Goal: Navigation & Orientation: Find specific page/section

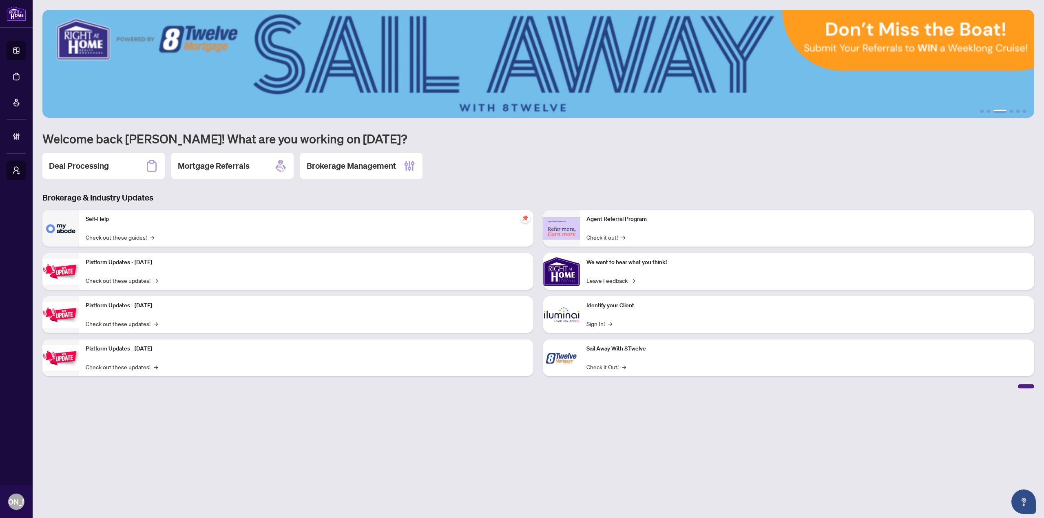
click at [337, 161] on h2 "Brokerage Management" at bounding box center [351, 165] width 89 height 11
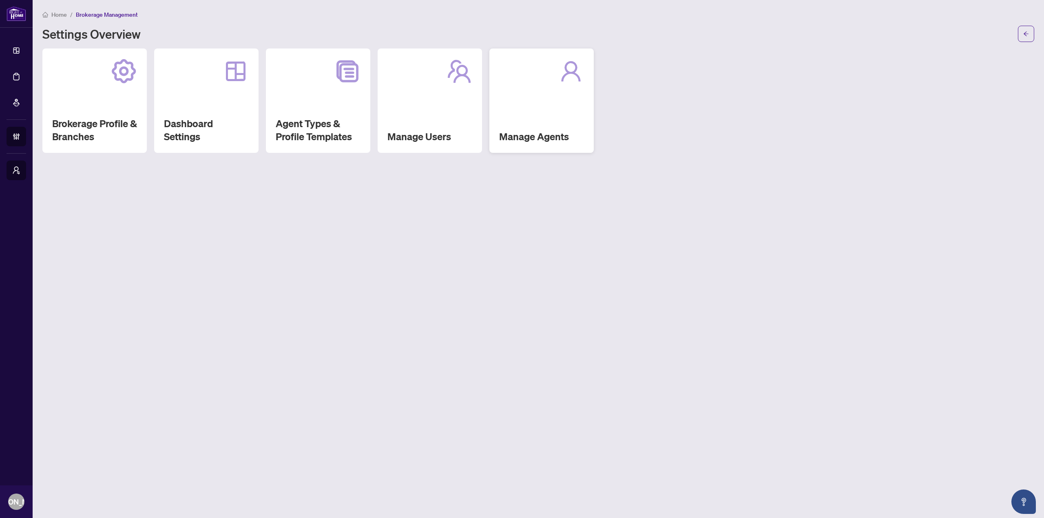
click at [567, 131] on h2 "Manage Agents" at bounding box center [541, 136] width 85 height 13
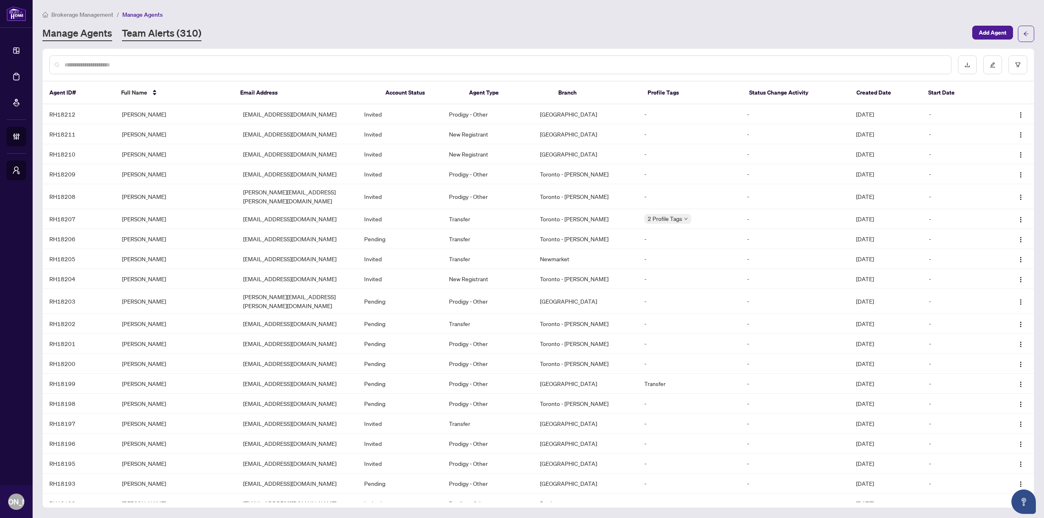
click at [174, 34] on link "Team Alerts (310)" at bounding box center [161, 33] width 79 height 15
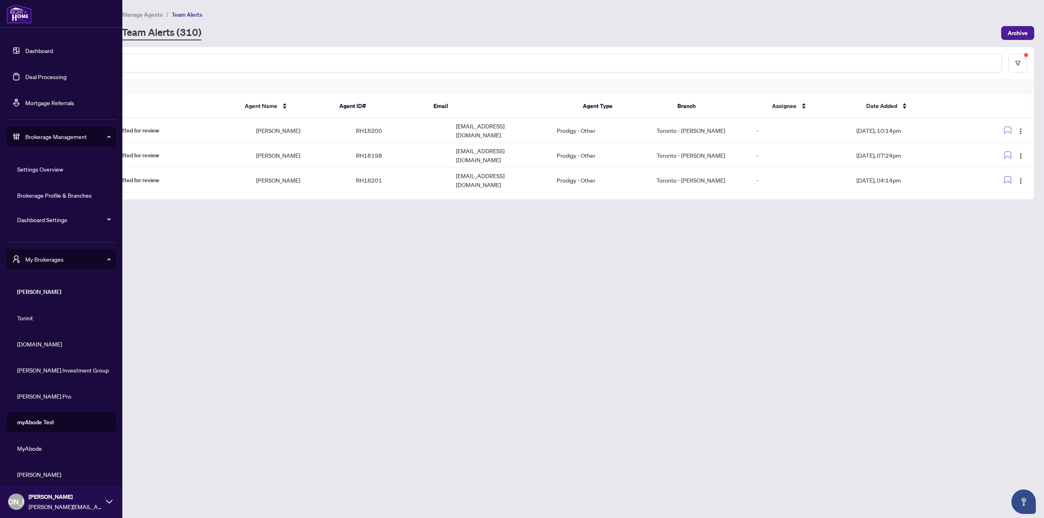
click at [25, 51] on link "Dashboard" at bounding box center [39, 50] width 28 height 7
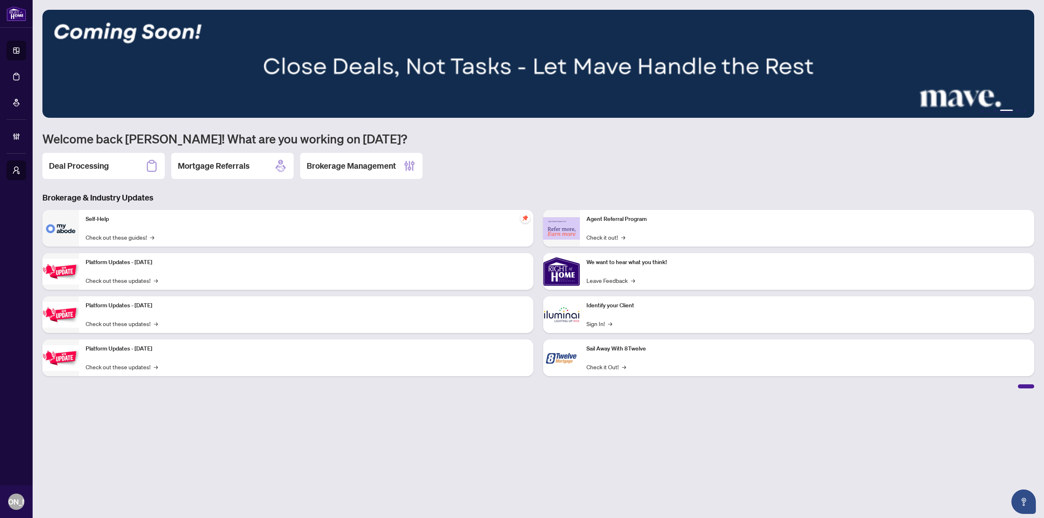
click at [382, 439] on main "1 2 3 4 5 6 Welcome back [PERSON_NAME]! What are you working on [DATE]? Deal Pr…" at bounding box center [538, 259] width 1011 height 518
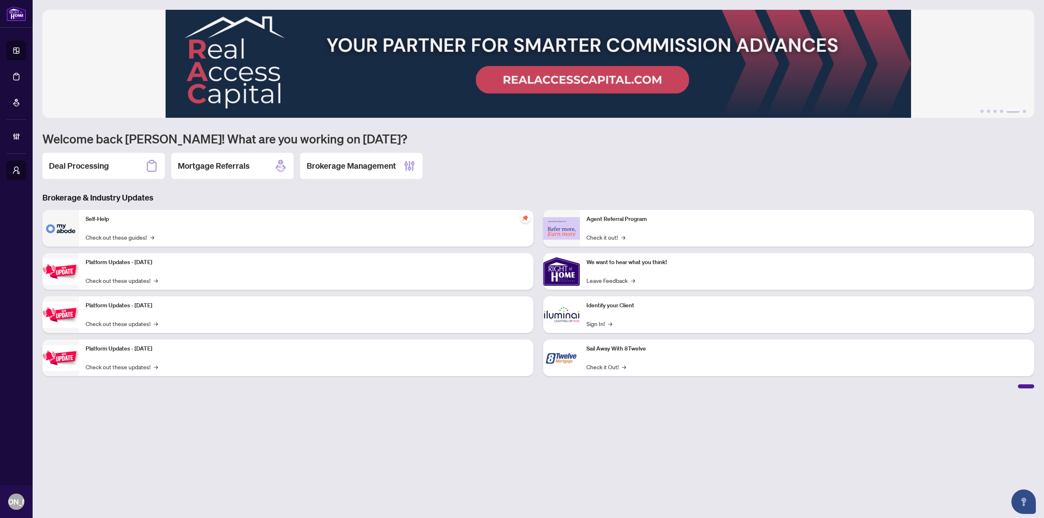
click at [697, 183] on div "1 2 3 4 5 6 Welcome back [PERSON_NAME]! What are you working on [DATE]? Deal Pr…" at bounding box center [537, 199] width 991 height 379
click at [329, 444] on main "1 2 3 4 5 6 Welcome back [PERSON_NAME]! What are you working on [DATE]? Deal Pr…" at bounding box center [538, 259] width 1011 height 518
drag, startPoint x: 361, startPoint y: 461, endPoint x: 347, endPoint y: 472, distance: 17.2
click at [361, 461] on main "1 2 3 4 5 6 Welcome back [PERSON_NAME]! What are you working on [DATE]? Deal Pr…" at bounding box center [538, 259] width 1011 height 518
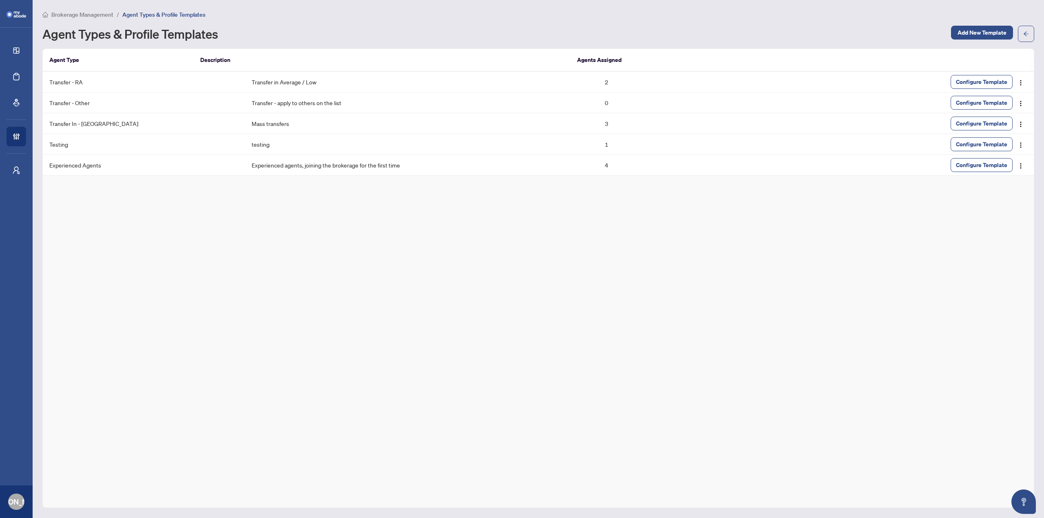
click at [328, 368] on div "Agent Type Description Agents Assigned Transfer - RA Transfer in Average / Low …" at bounding box center [537, 278] width 991 height 459
